Goal: Task Accomplishment & Management: Use online tool/utility

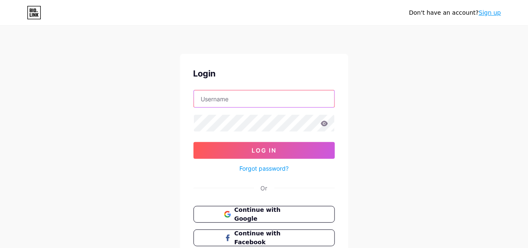
click at [237, 104] on input "text" at bounding box center [264, 98] width 141 height 17
paste input "[EMAIL_ADDRESS][DOMAIN_NAME]"
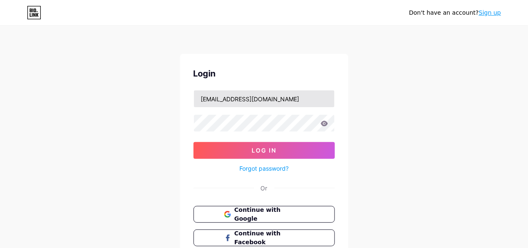
drag, startPoint x: 257, startPoint y: 106, endPoint x: 264, endPoint y: 100, distance: 9.3
click at [264, 100] on div "Login [EMAIL_ADDRESS][DOMAIN_NAME] Log In Forgot password? Or Continue with Goo…" at bounding box center [264, 169] width 168 height 230
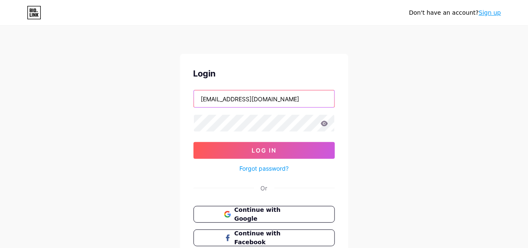
drag, startPoint x: 298, startPoint y: 96, endPoint x: 263, endPoint y: 98, distance: 35.9
click at [263, 98] on input "[EMAIL_ADDRESS][DOMAIN_NAME]" at bounding box center [264, 98] width 141 height 17
type input "caringhavenhomecare"
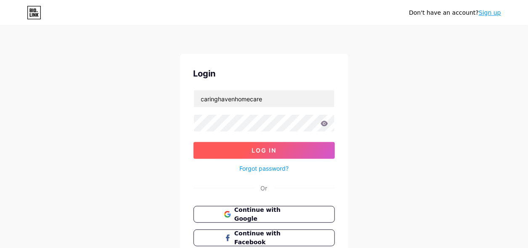
click at [253, 152] on span "Log In" at bounding box center [264, 150] width 25 height 7
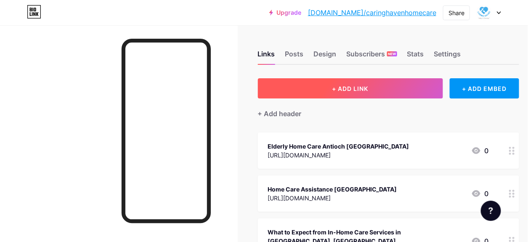
click at [345, 80] on button "+ ADD LINK" at bounding box center [350, 88] width 185 height 20
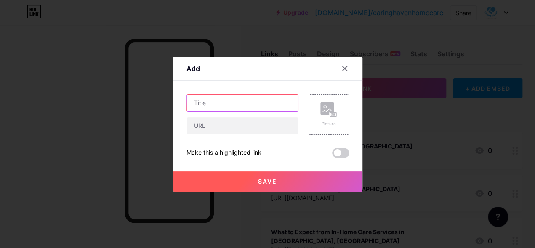
drag, startPoint x: 252, startPoint y: 99, endPoint x: 249, endPoint y: 93, distance: 6.7
click at [249, 96] on input "text" at bounding box center [242, 103] width 111 height 17
paste input "Walnut Creek Assisted Living and Memory Care"
type input "Walnut Creek Assisted Living and Memory Care"
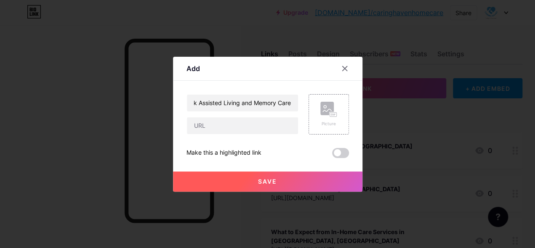
scroll to position [0, 0]
click at [247, 124] on input "text" at bounding box center [242, 125] width 111 height 17
paste input "[URL][DOMAIN_NAME]"
type input "[URL][DOMAIN_NAME]"
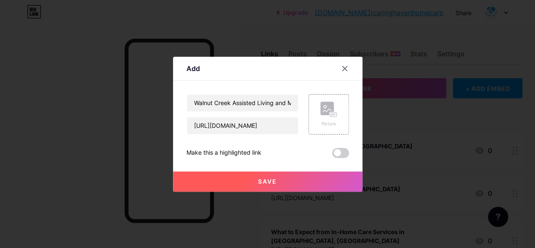
click at [277, 181] on button "Save" at bounding box center [267, 182] width 189 height 20
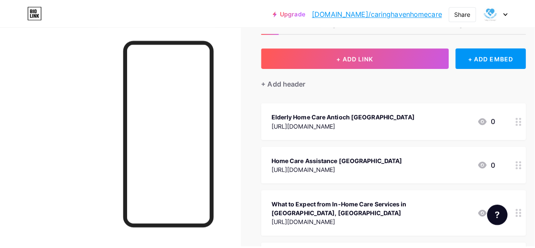
scroll to position [19, 0]
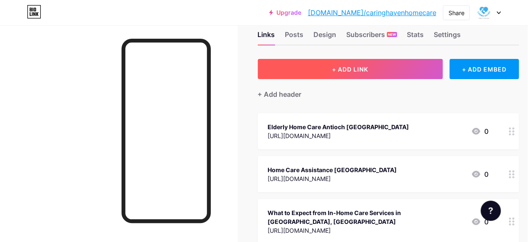
click at [331, 69] on button "+ ADD LINK" at bounding box center [350, 69] width 185 height 20
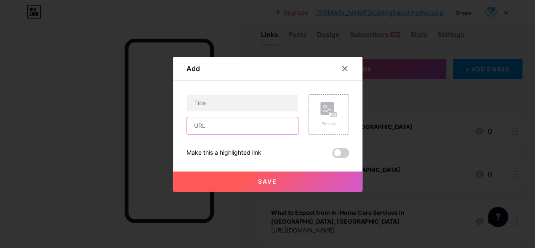
drag, startPoint x: 249, startPoint y: 128, endPoint x: 248, endPoint y: 122, distance: 5.9
click at [248, 128] on input "text" at bounding box center [242, 125] width 111 height 17
paste input "[URL][DOMAIN_NAME]"
type input "[URL][DOMAIN_NAME]"
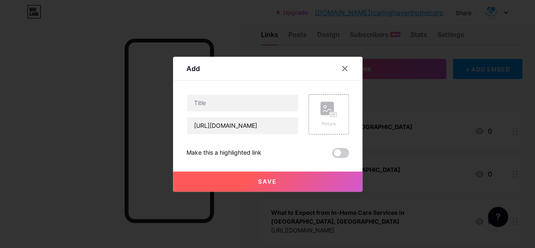
scroll to position [0, 0]
click at [257, 99] on input "text" at bounding box center [242, 103] width 111 height 17
paste input "Walnut Creek Assisted Living and Memory Care"
type input "Walnut Creek Assisted Living and Memory Care"
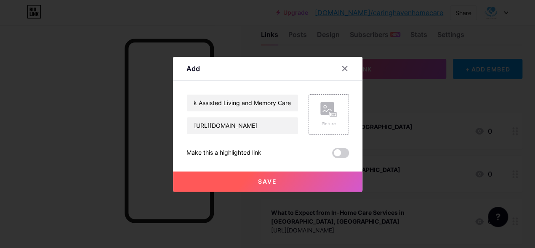
click at [265, 185] on span "Save" at bounding box center [267, 181] width 19 height 7
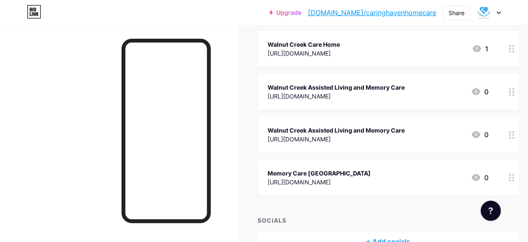
scroll to position [1072, 0]
click at [512, 131] on icon at bounding box center [512, 135] width 6 height 8
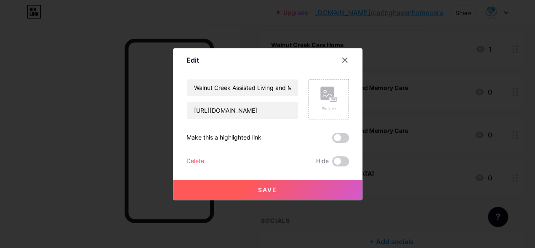
click at [200, 161] on div "Delete" at bounding box center [195, 162] width 18 height 10
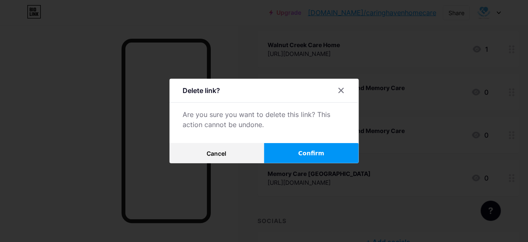
click at [312, 153] on span "Confirm" at bounding box center [311, 153] width 26 height 9
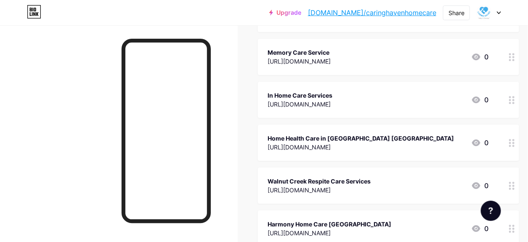
scroll to position [608, 0]
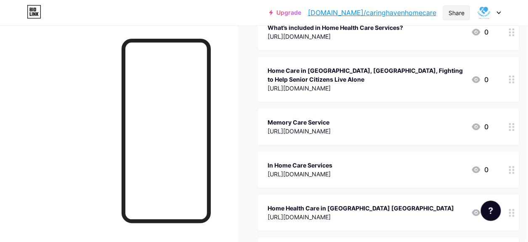
click at [449, 10] on div "Share" at bounding box center [457, 12] width 16 height 9
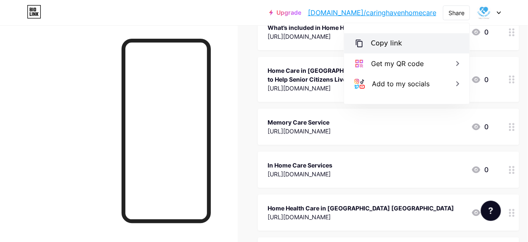
drag, startPoint x: 404, startPoint y: 42, endPoint x: 397, endPoint y: 48, distance: 9.3
click at [404, 42] on div "Copy link" at bounding box center [406, 43] width 125 height 20
